Goal: Transaction & Acquisition: Purchase product/service

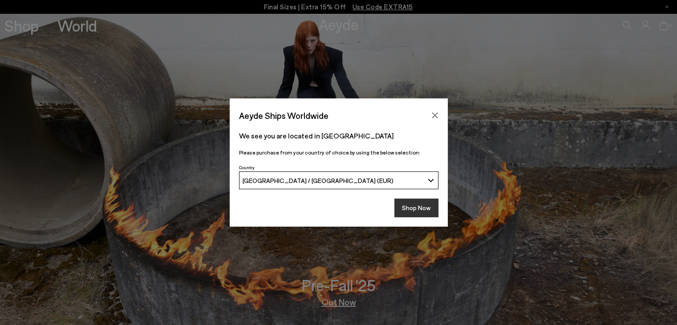
click at [431, 209] on button "Shop Now" at bounding box center [416, 208] width 44 height 19
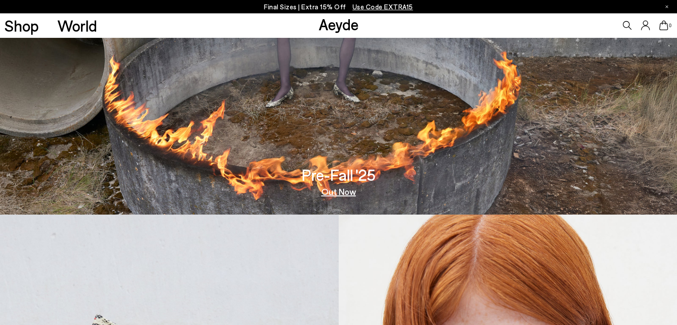
scroll to position [134, 0]
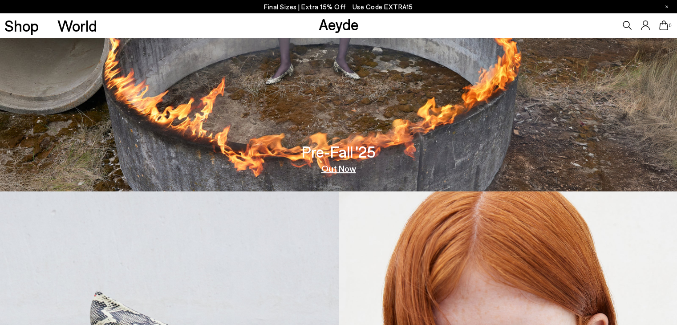
click at [340, 162] on div "Pre-Fall '25 Out Now" at bounding box center [339, 158] width 74 height 29
click at [343, 170] on link "Out Now" at bounding box center [338, 168] width 35 height 9
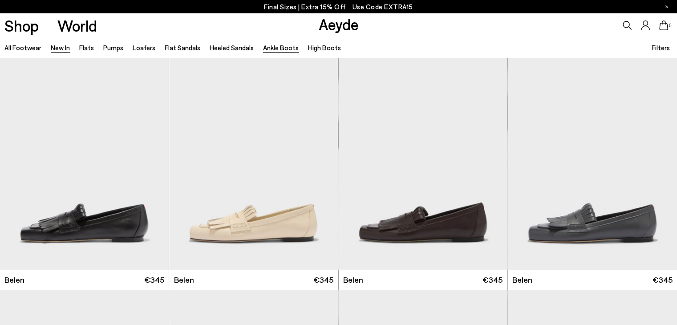
click at [280, 46] on link "Ankle Boots" at bounding box center [281, 48] width 36 height 8
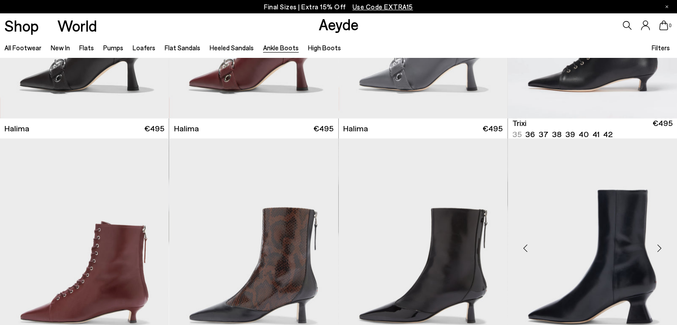
scroll to position [178, 0]
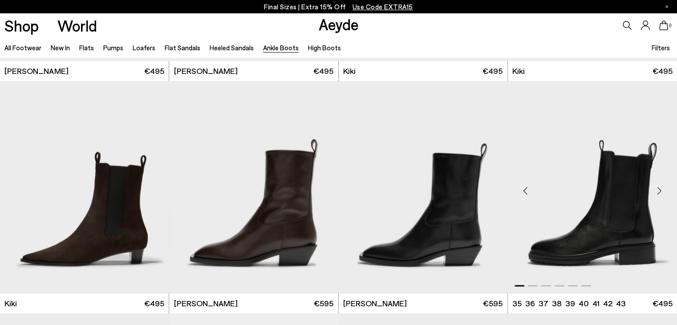
scroll to position [1425, 0]
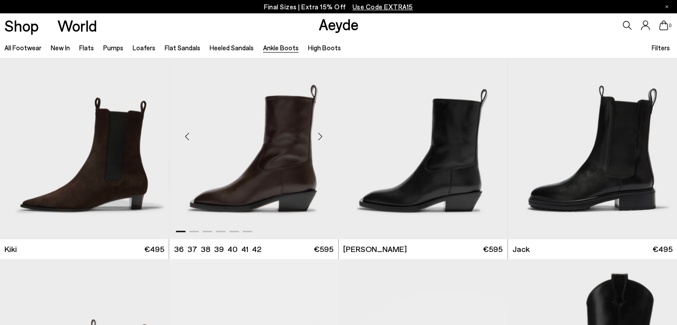
click at [321, 134] on div "Next slide" at bounding box center [320, 136] width 27 height 27
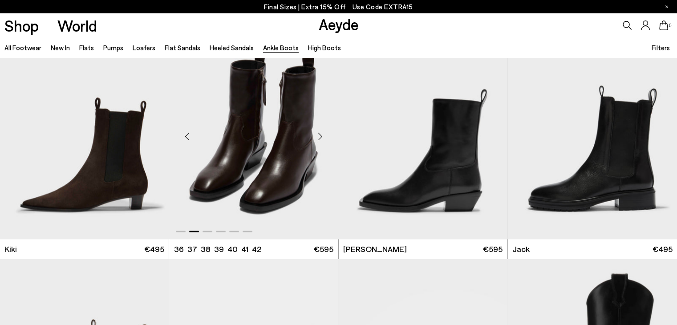
click at [321, 134] on div "Next slide" at bounding box center [320, 136] width 27 height 27
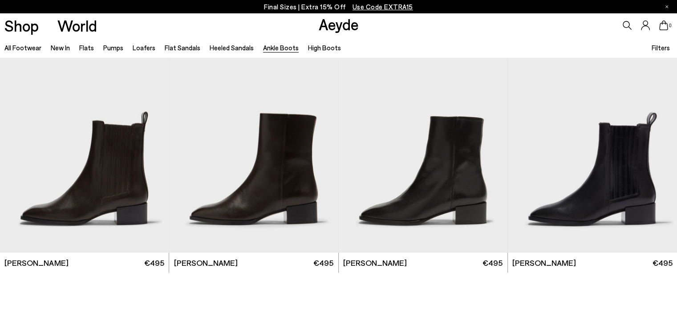
scroll to position [1870, 0]
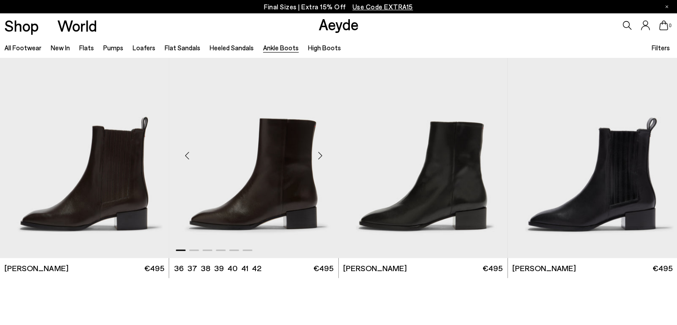
click at [321, 152] on div "Next slide" at bounding box center [320, 155] width 27 height 27
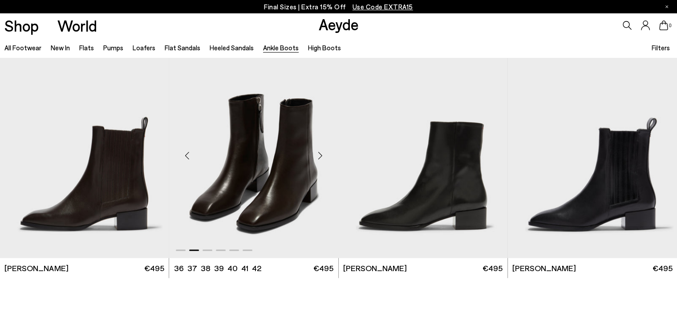
click at [321, 152] on div "Next slide" at bounding box center [320, 155] width 27 height 27
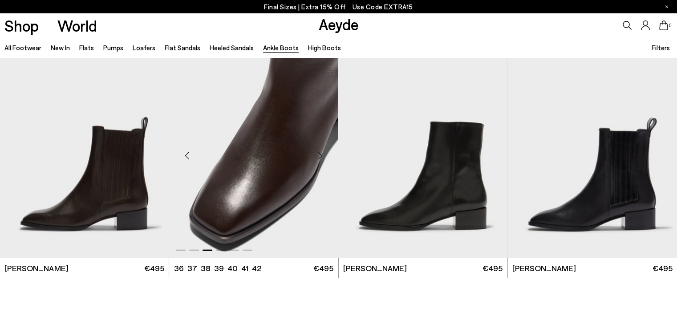
click at [321, 152] on div "Next slide" at bounding box center [320, 155] width 27 height 27
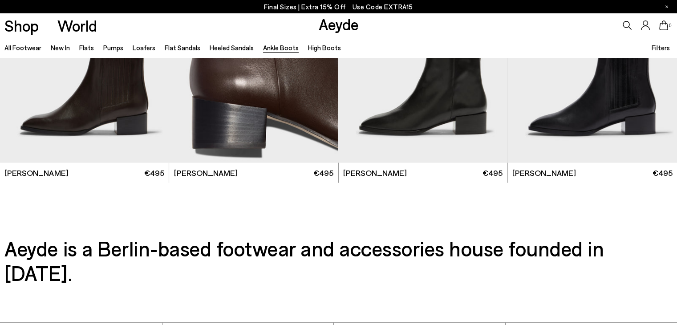
scroll to position [1852, 0]
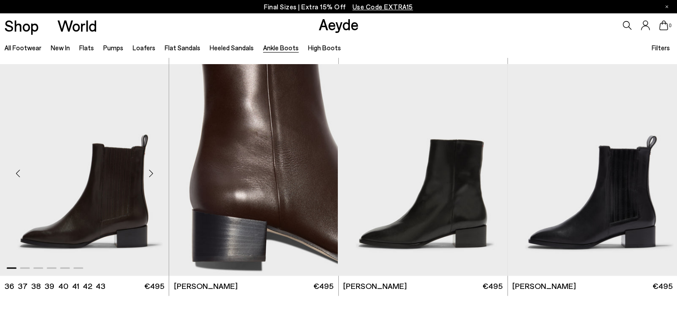
click at [152, 173] on div "Next slide" at bounding box center [151, 173] width 27 height 27
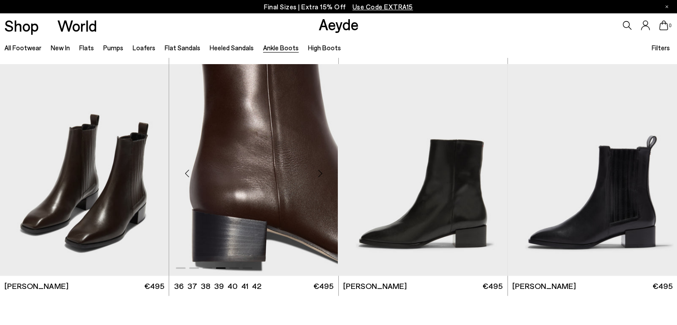
click at [322, 168] on div "Next slide" at bounding box center [320, 173] width 27 height 27
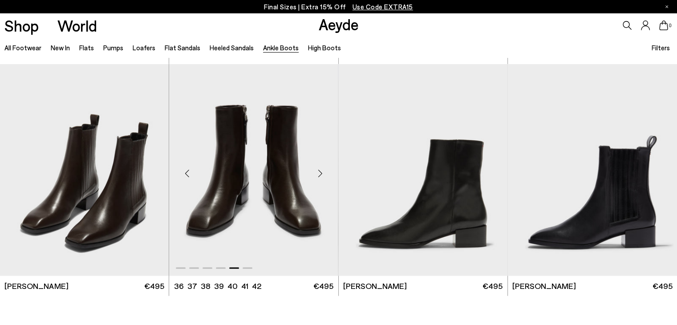
click at [322, 168] on div "Next slide" at bounding box center [320, 173] width 27 height 27
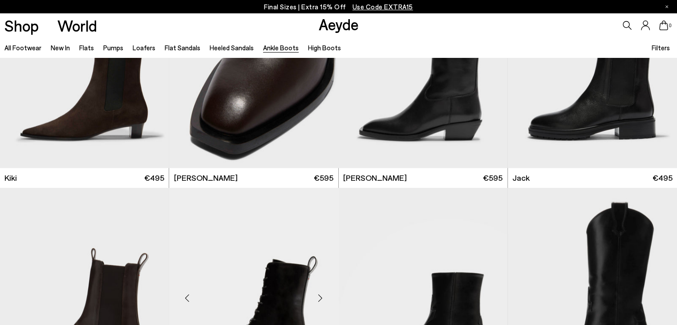
scroll to position [1407, 0]
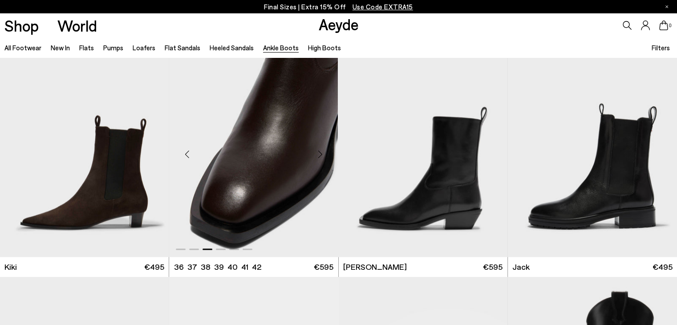
click at [186, 155] on div "Previous slide" at bounding box center [187, 154] width 27 height 27
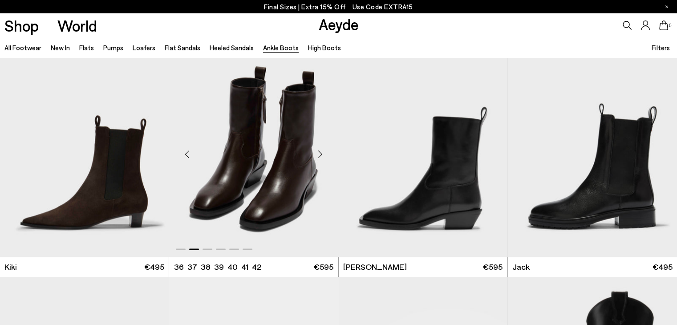
click at [322, 152] on div "Next slide" at bounding box center [320, 154] width 27 height 27
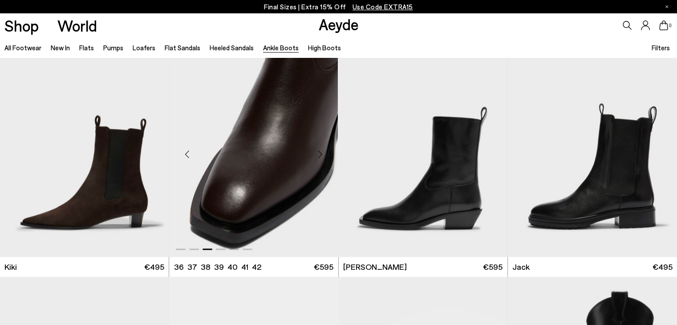
click at [322, 154] on div "Next slide" at bounding box center [320, 154] width 27 height 27
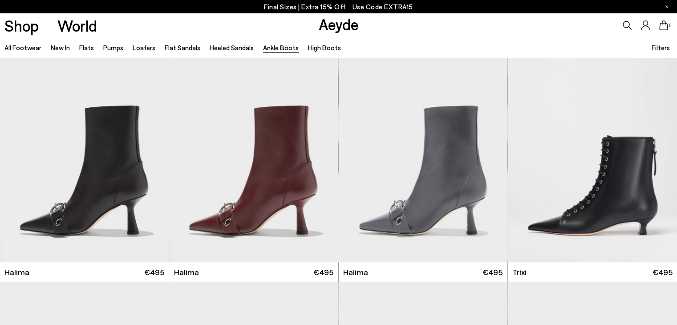
scroll to position [0, 0]
